Goal: Task Accomplishment & Management: Manage account settings

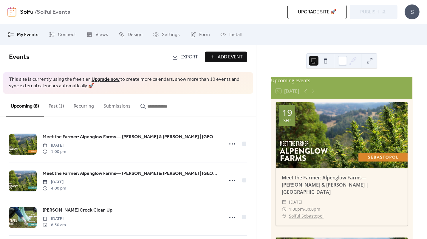
scroll to position [479, 0]
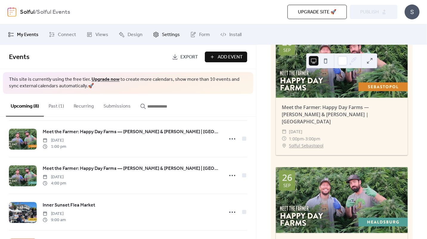
click at [170, 36] on span "Settings" at bounding box center [171, 34] width 18 height 7
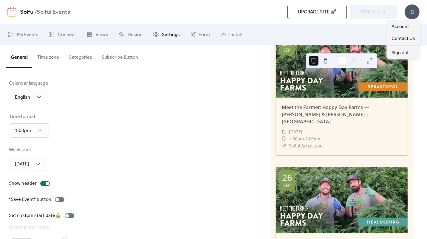
click at [412, 10] on div "S" at bounding box center [411, 11] width 15 height 15
click at [413, 27] on link "Account" at bounding box center [402, 27] width 33 height 12
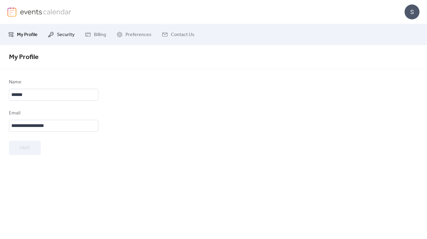
click at [62, 35] on span "Security" at bounding box center [66, 34] width 18 height 7
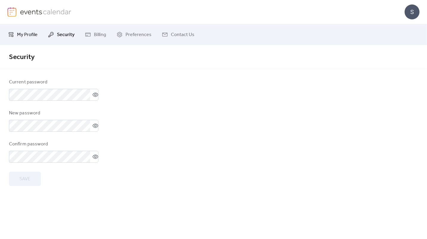
click at [21, 37] on span "My Profile" at bounding box center [27, 34] width 21 height 7
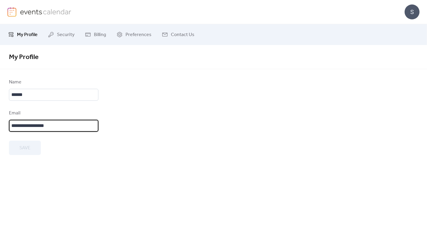
drag, startPoint x: 57, startPoint y: 125, endPoint x: 2, endPoint y: 124, distance: 54.9
click at [2, 124] on div "**********" at bounding box center [213, 117] width 427 height 76
